Goal: Information Seeking & Learning: Learn about a topic

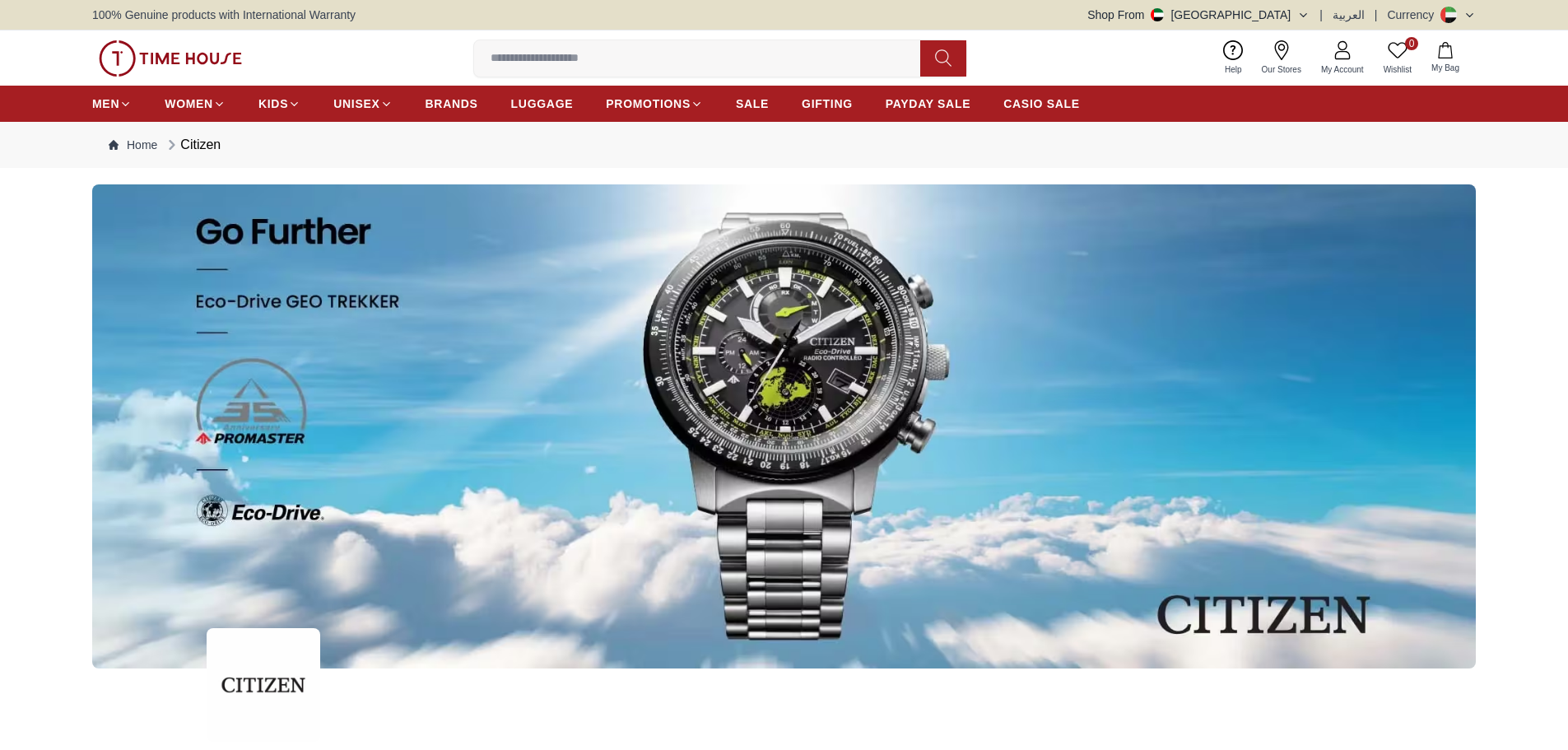
scroll to position [741, 0]
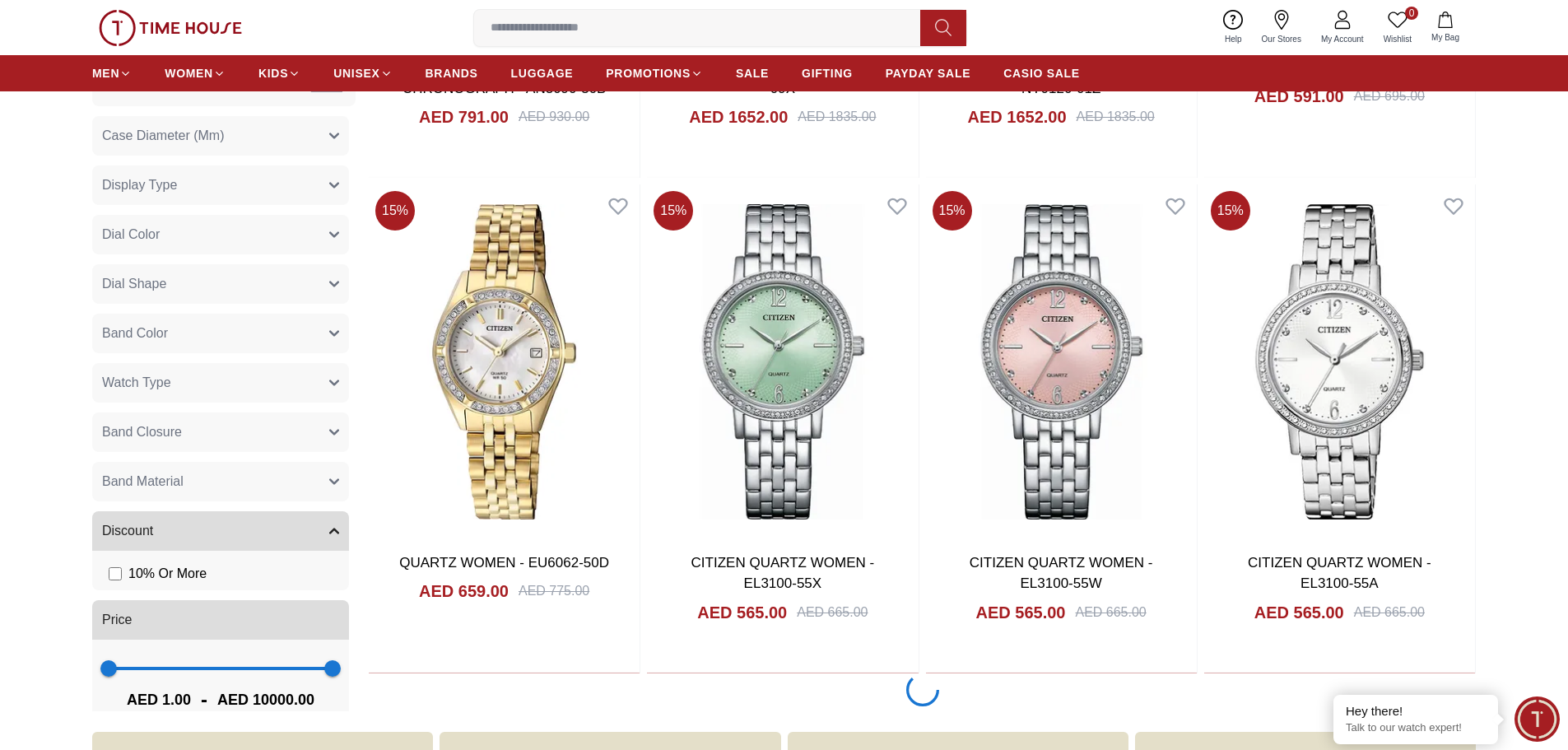
scroll to position [7820, 0]
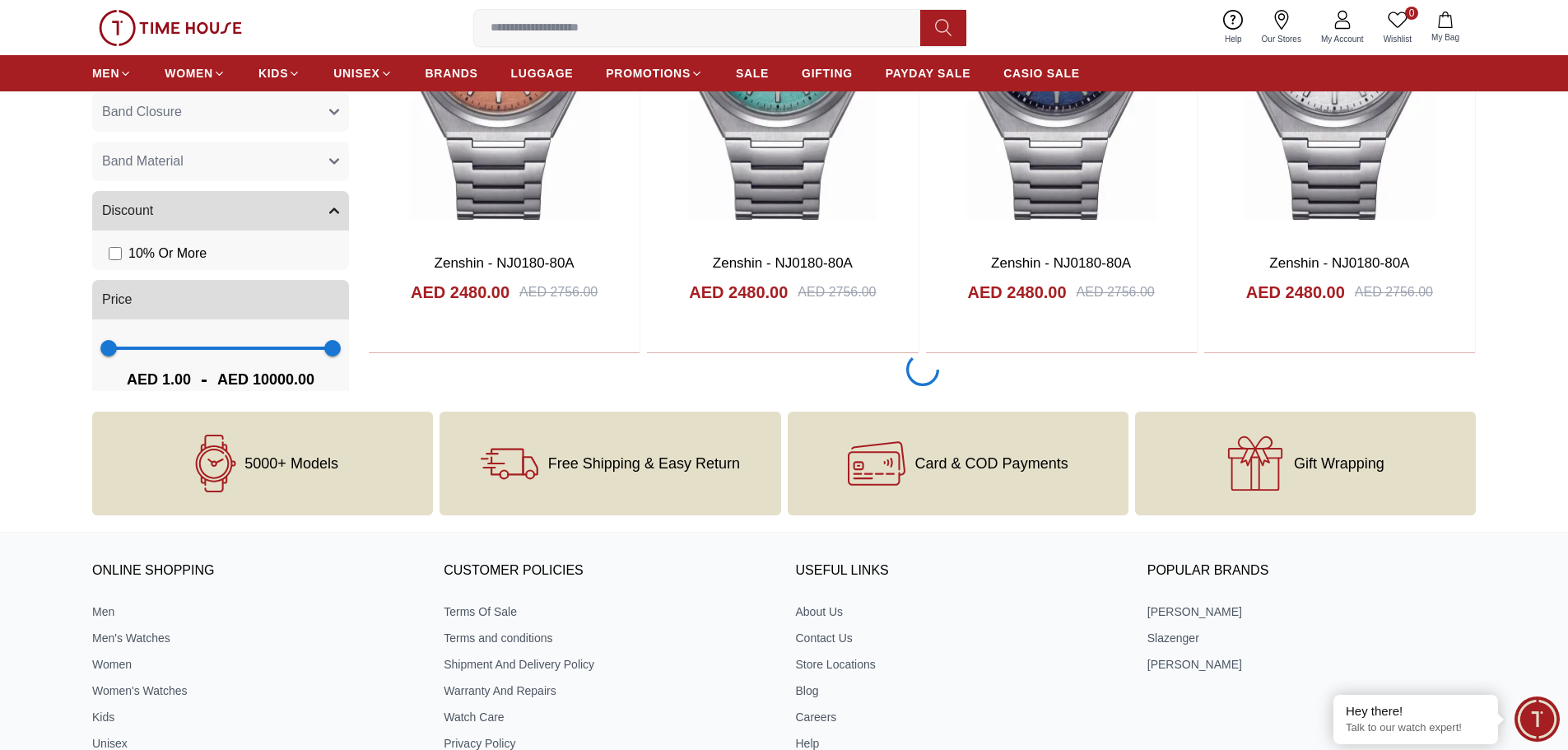
scroll to position [13088, 0]
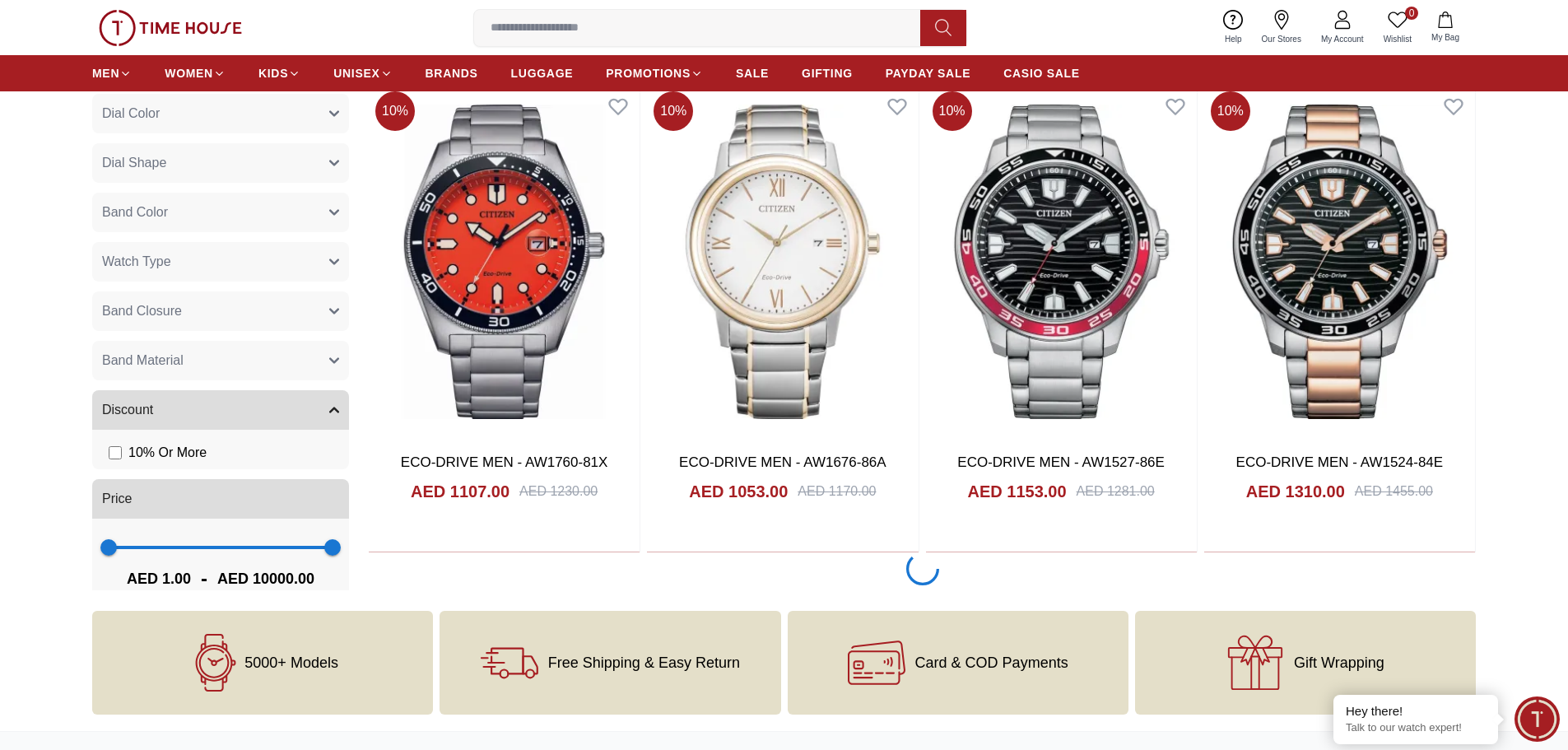
scroll to position [17533, 0]
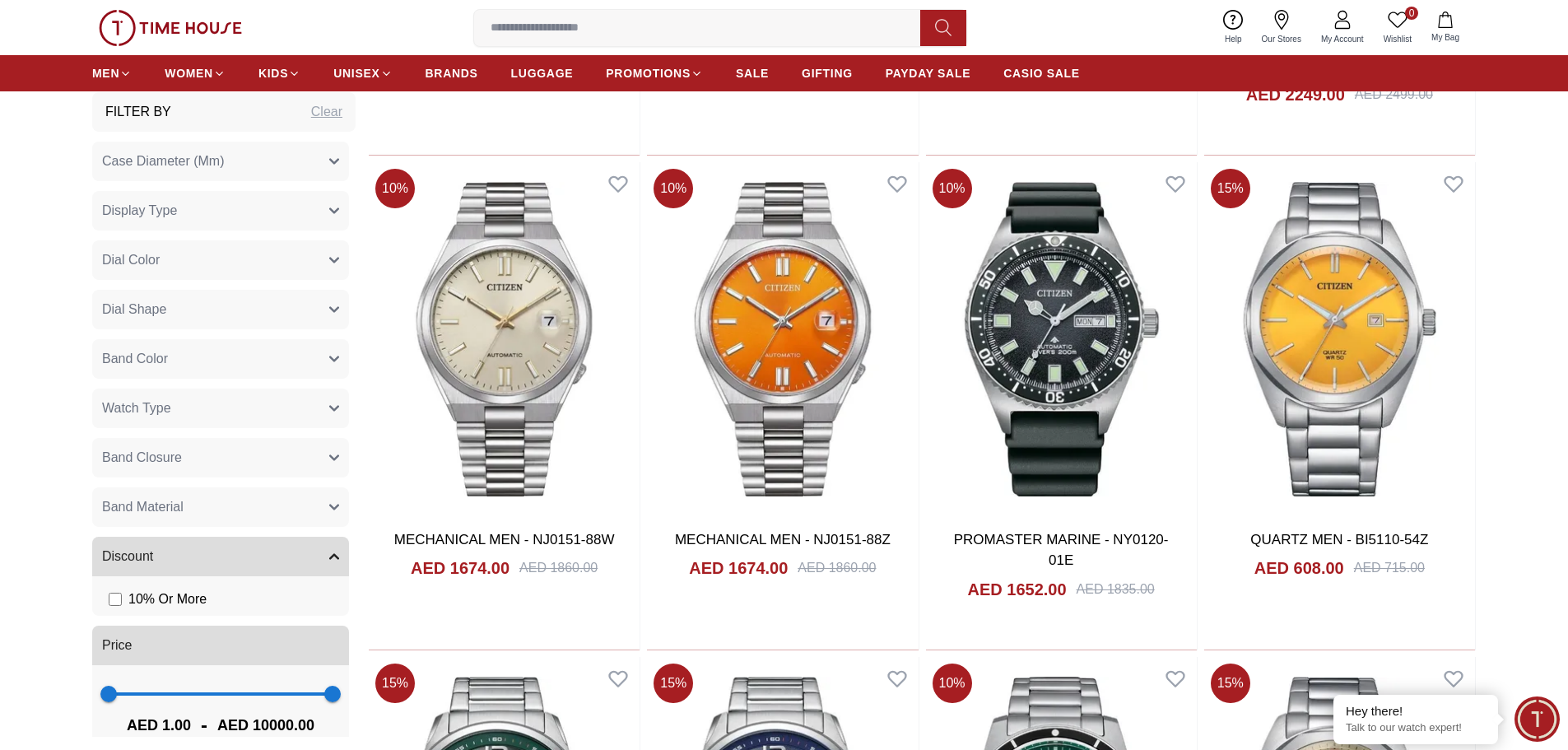
scroll to position [20237, 0]
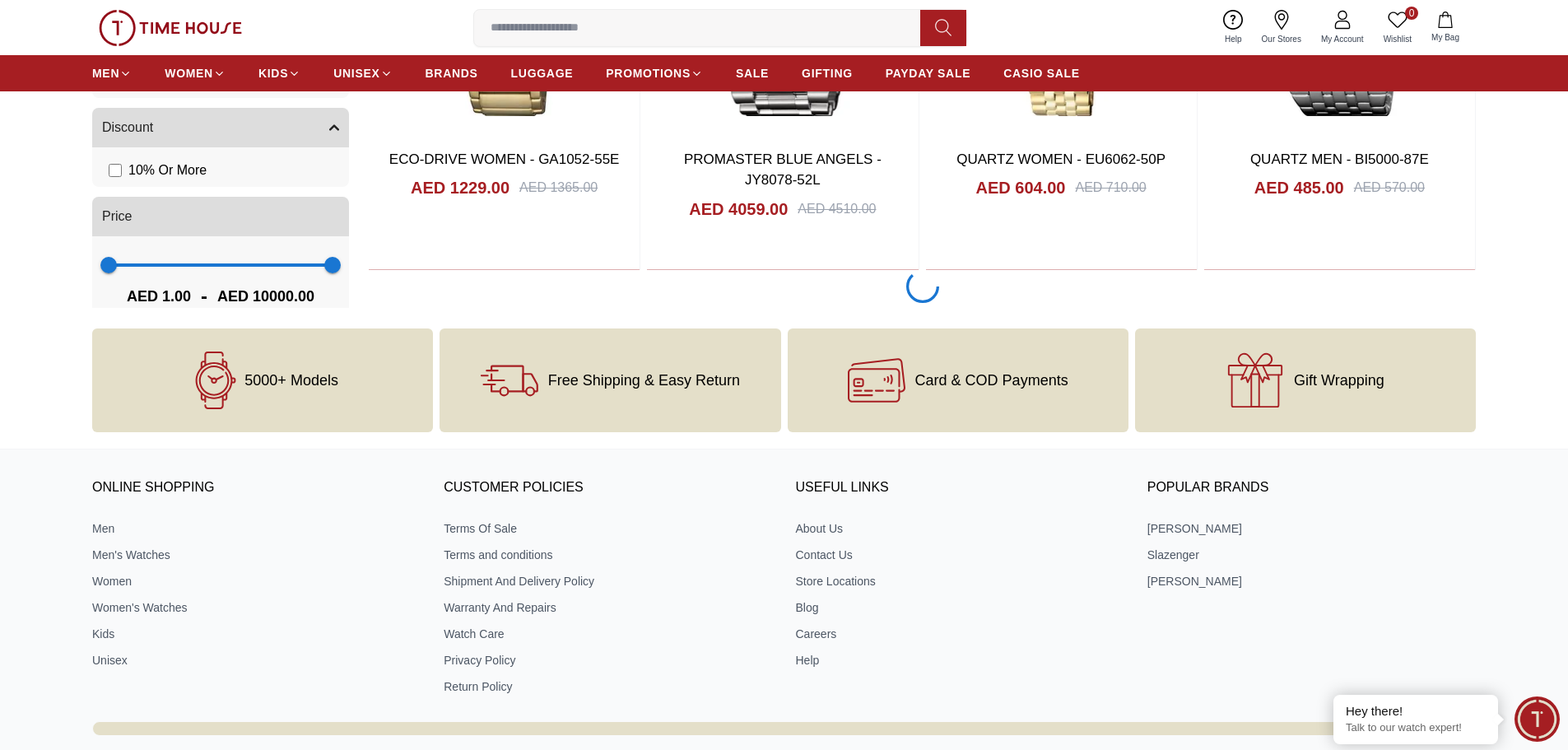
scroll to position [25177, 0]
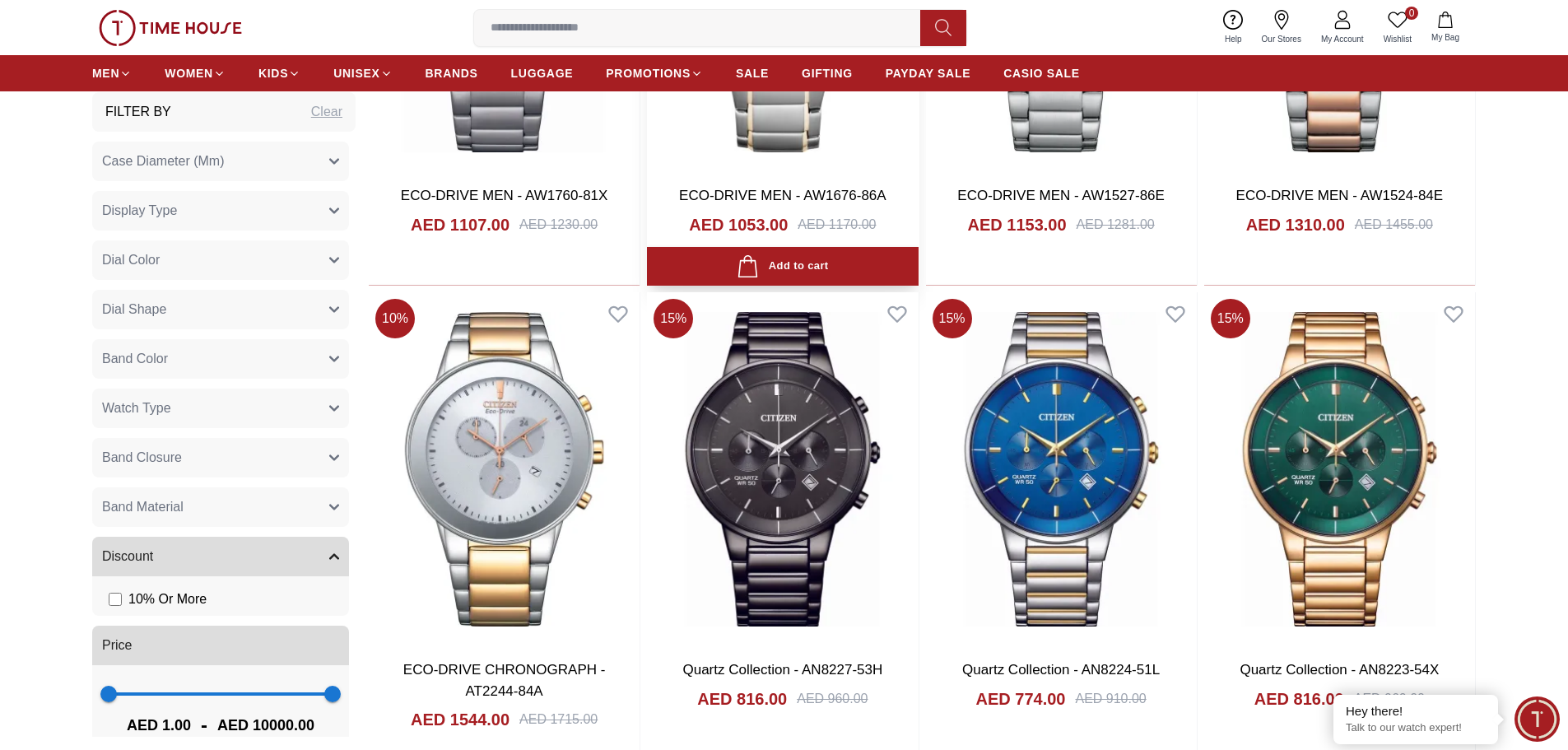
scroll to position [17768, 0]
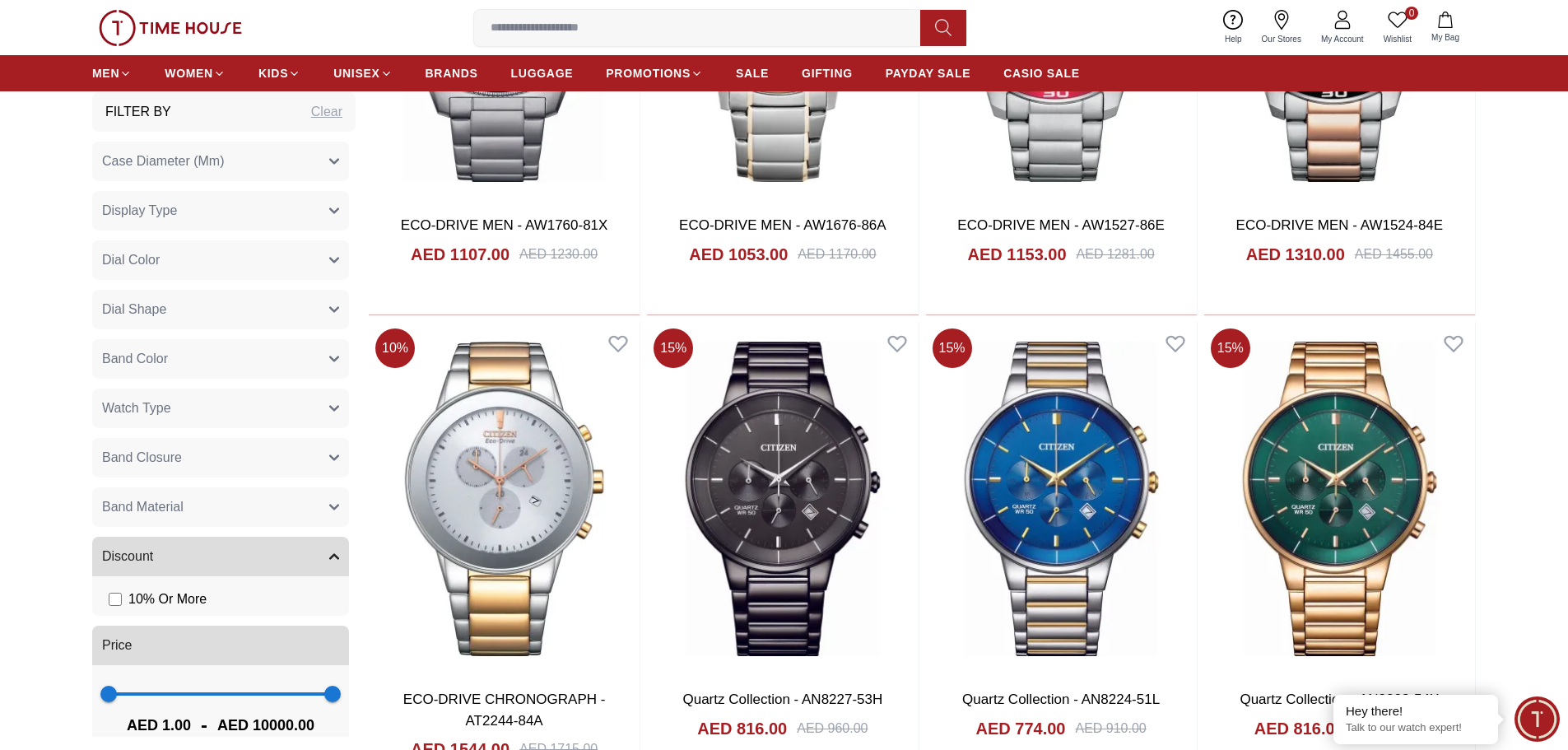
click at [624, 28] on input at bounding box center [703, 28] width 459 height 33
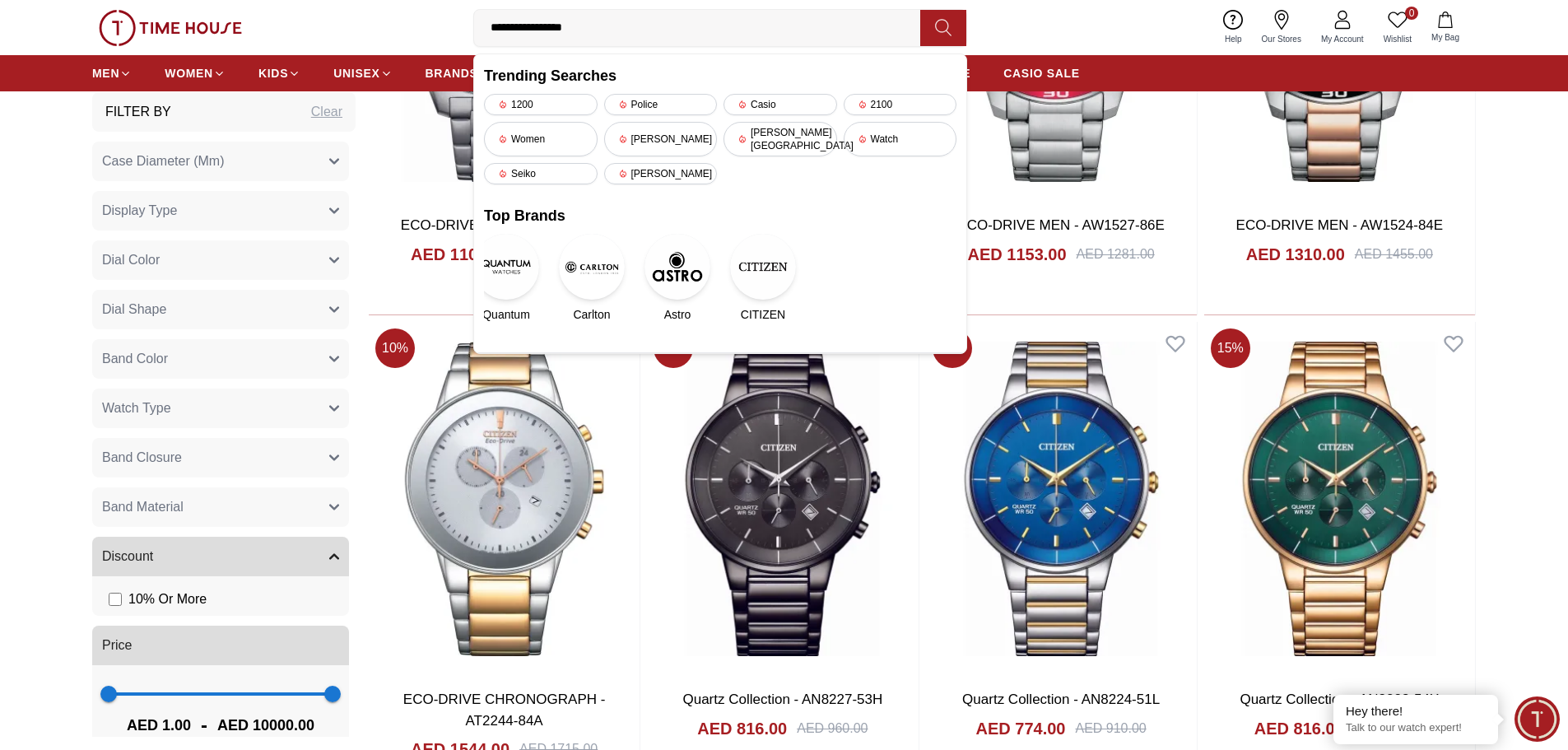
type input "**********"
click at [956, 25] on button at bounding box center [943, 28] width 46 height 36
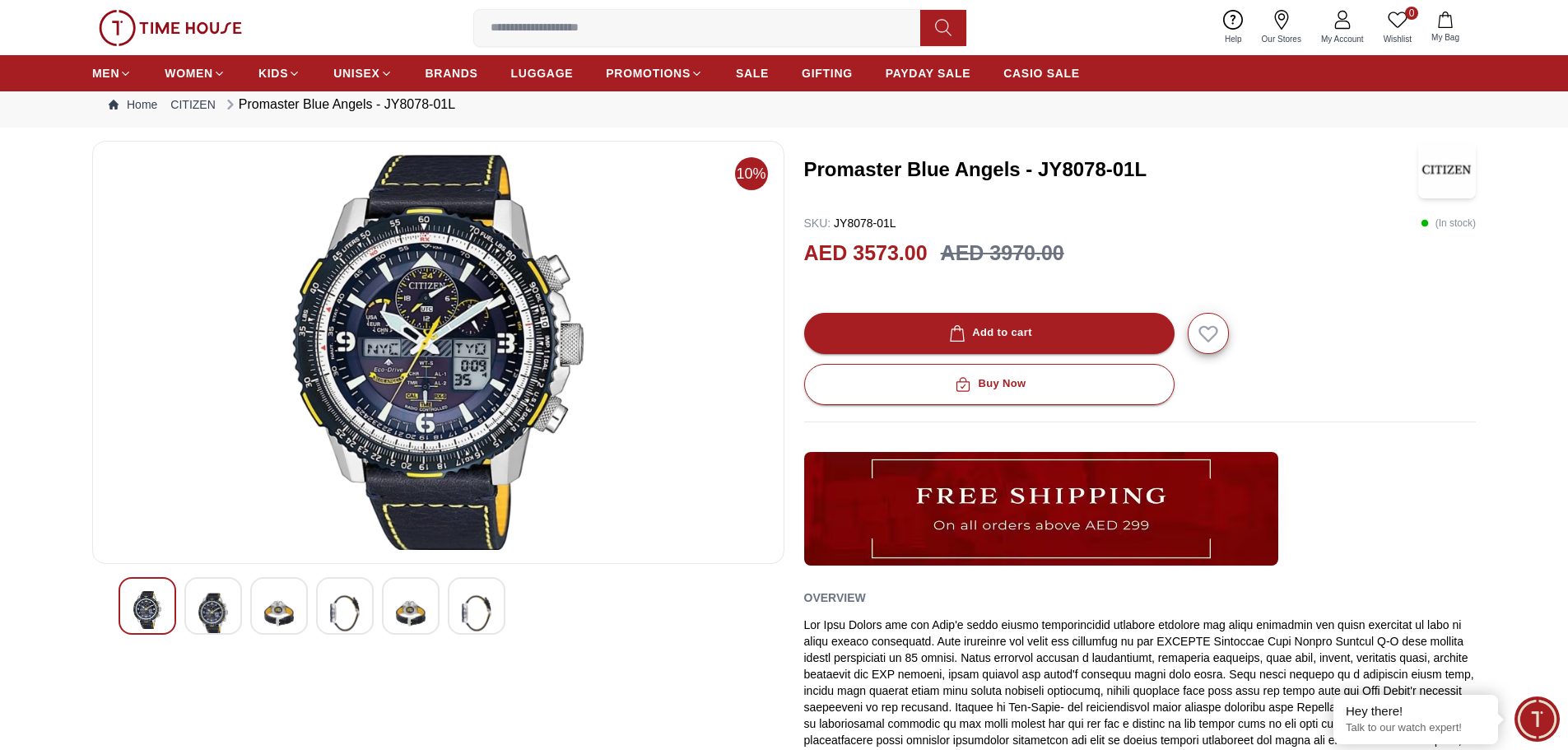
scroll to position [37, 0]
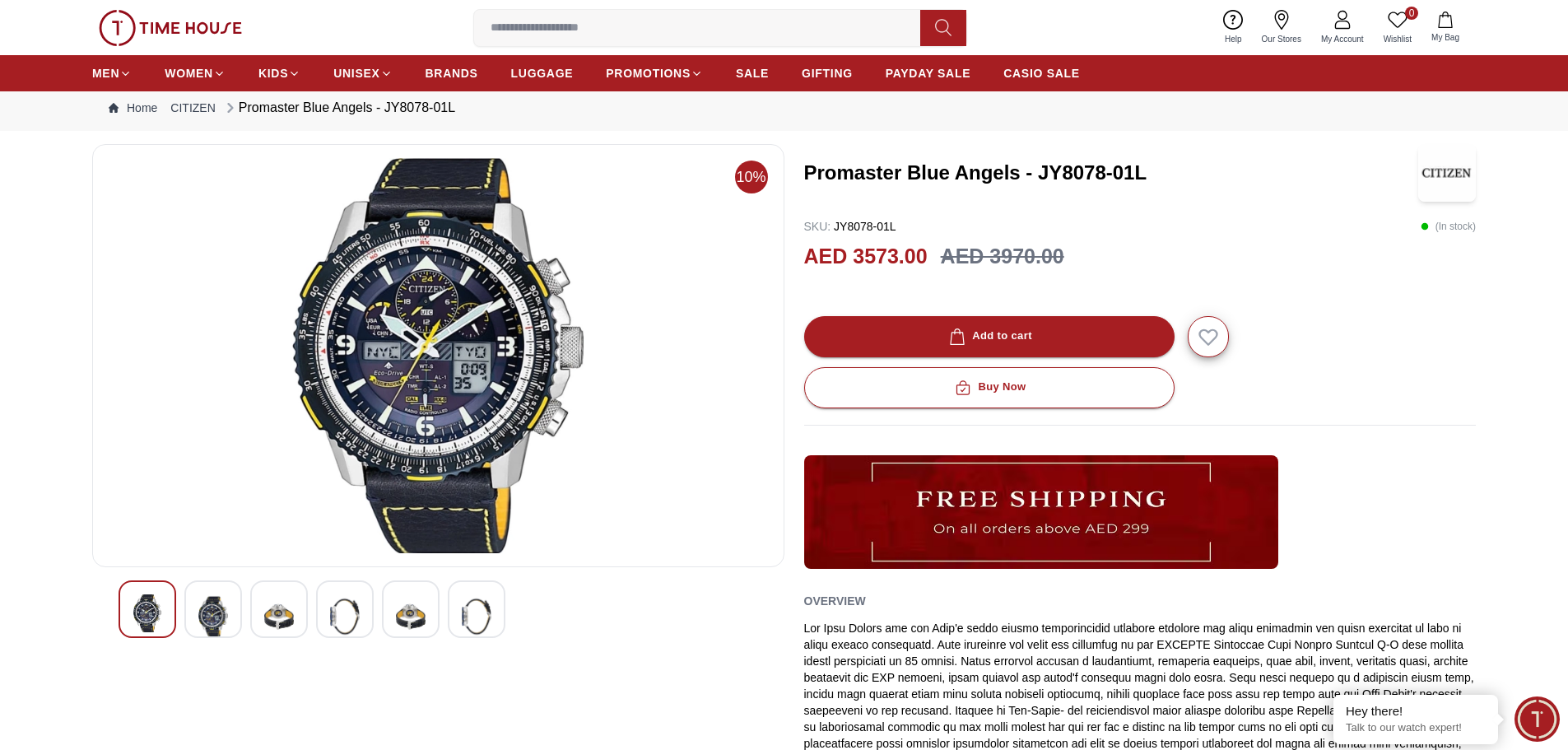
click at [292, 625] on img at bounding box center [278, 616] width 30 height 44
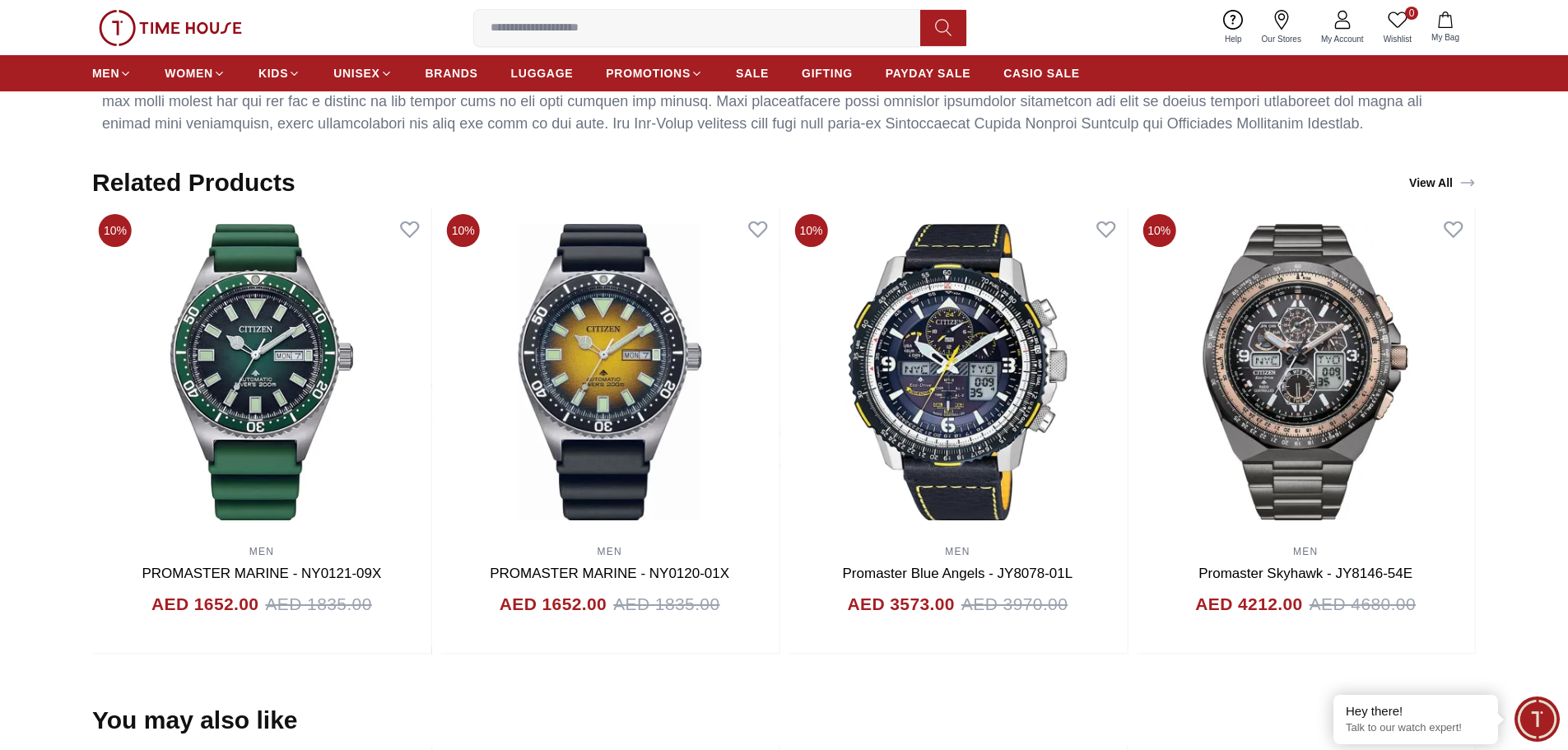
scroll to position [1107, 0]
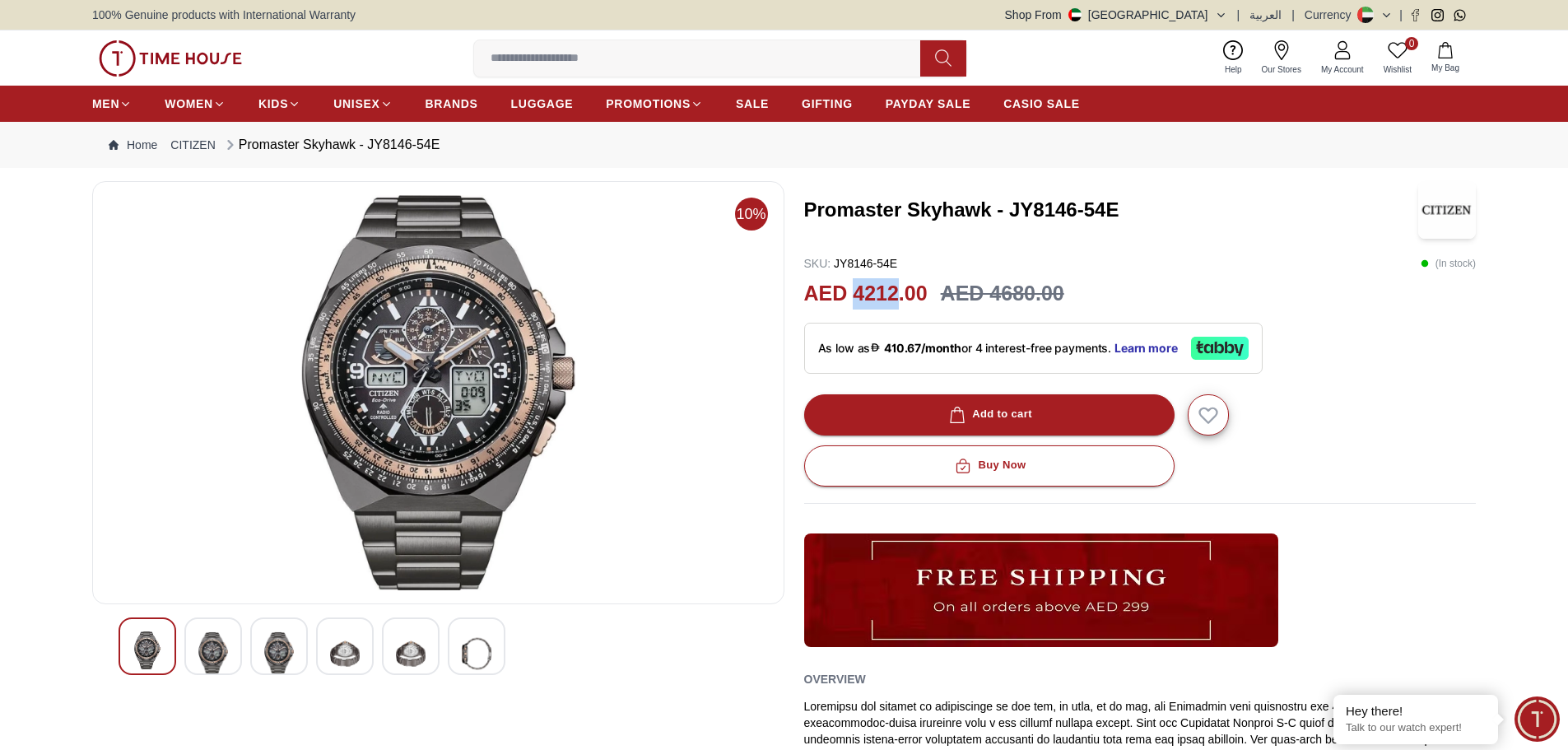
drag, startPoint x: 854, startPoint y: 291, endPoint x: 898, endPoint y: 294, distance: 44.1
click at [898, 294] on h2 "AED 4212.00" at bounding box center [865, 294] width 123 height 31
copy h2 "4212"
click at [216, 655] on img at bounding box center [213, 653] width 30 height 44
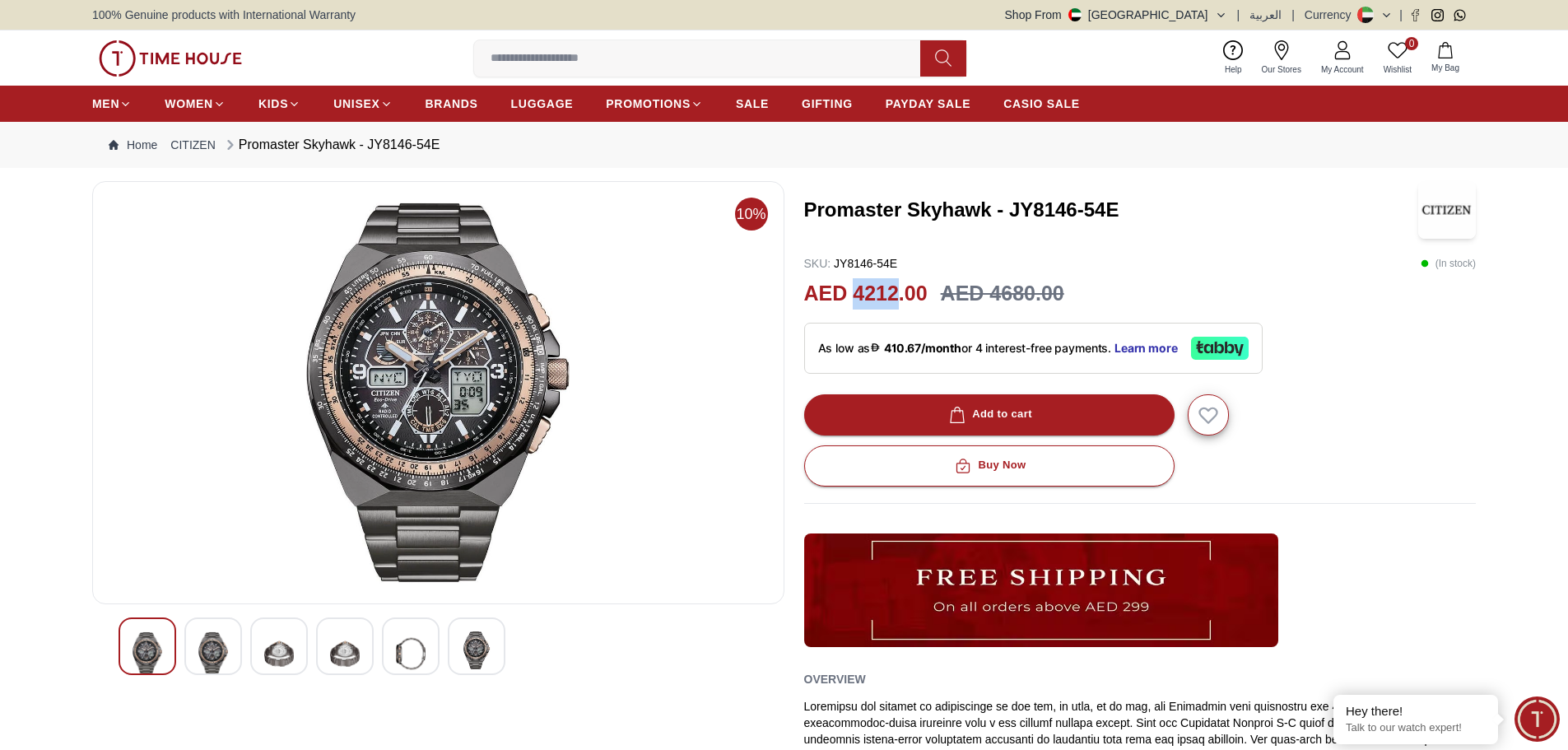
click at [277, 655] on img at bounding box center [278, 653] width 30 height 44
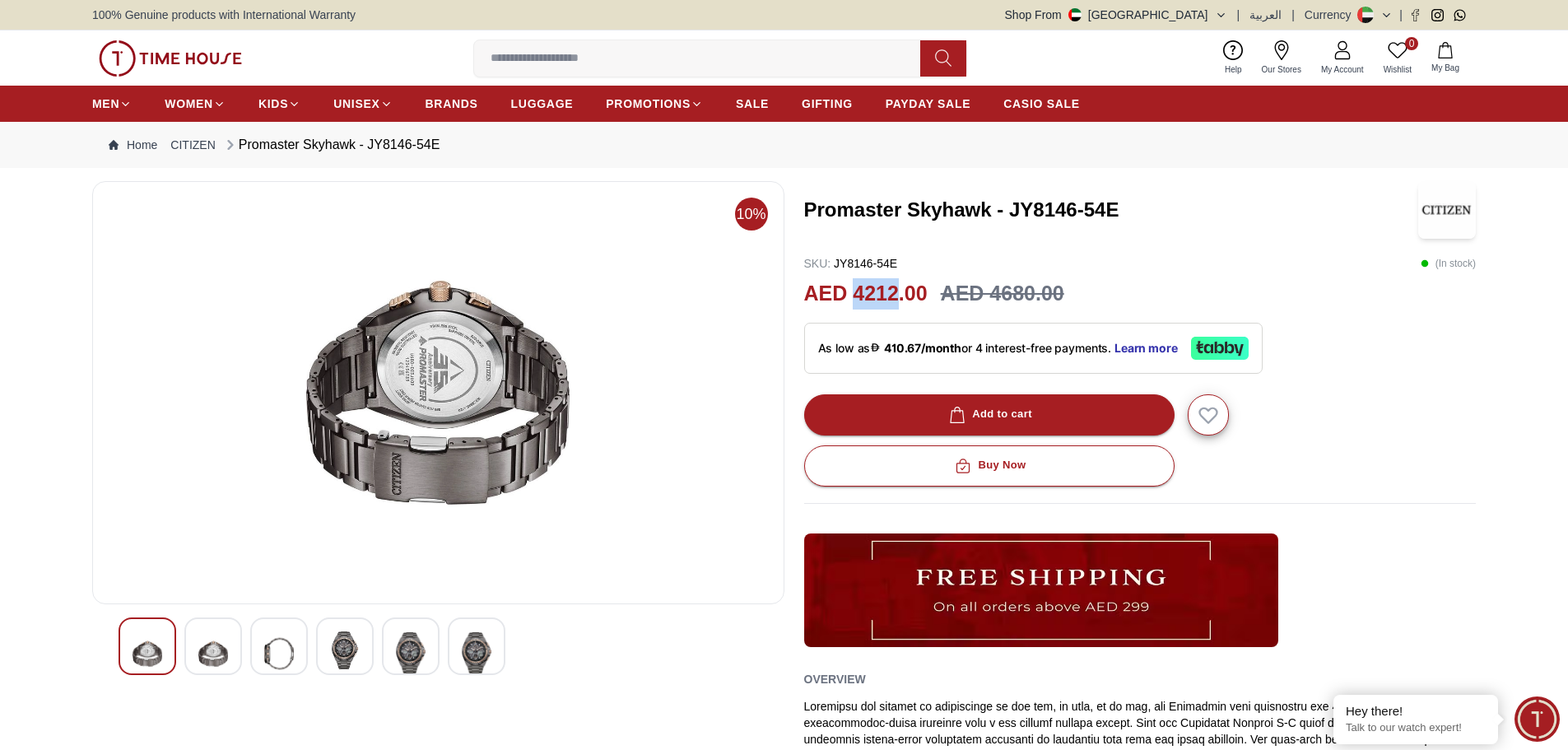
click at [347, 644] on img at bounding box center [344, 650] width 30 height 38
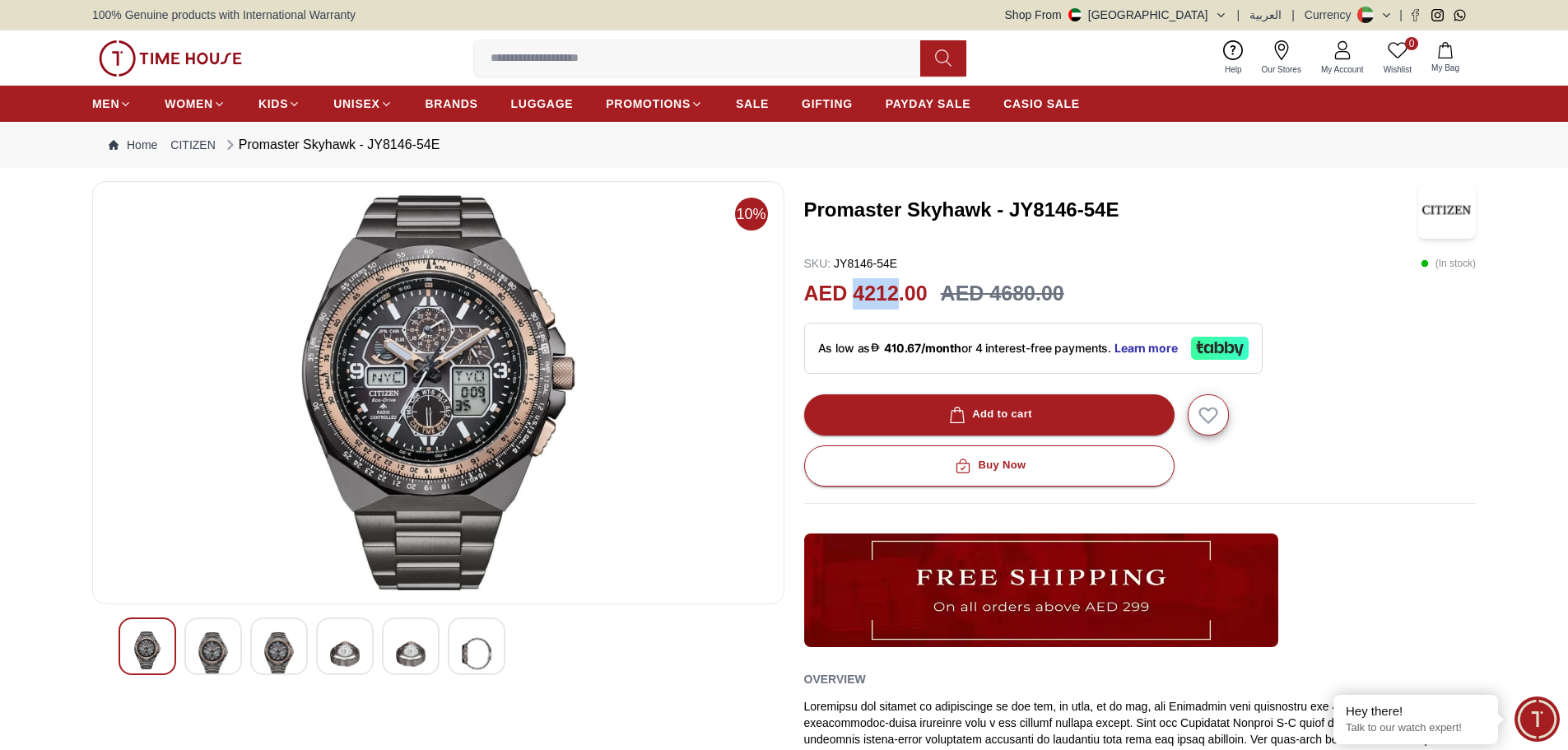
click at [400, 652] on img at bounding box center [410, 653] width 30 height 44
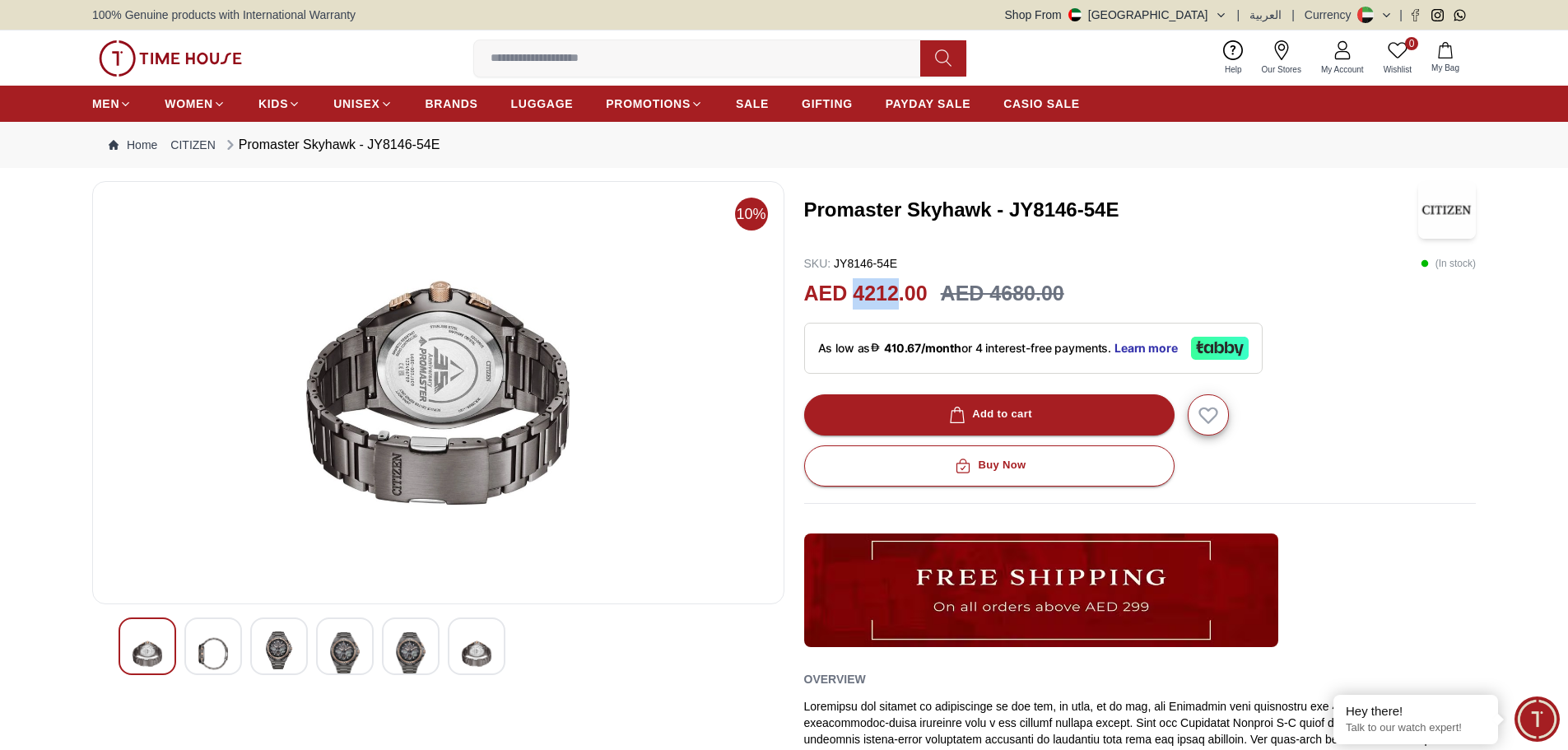
click at [472, 650] on img at bounding box center [476, 653] width 30 height 44
